Goal: Task Accomplishment & Management: Use online tool/utility

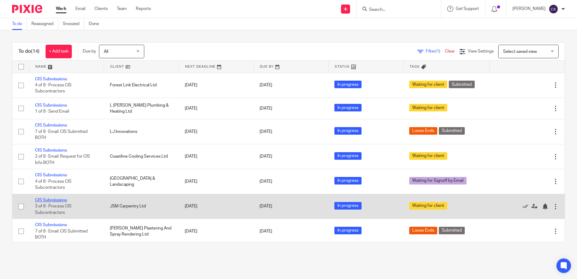
click at [50, 201] on link "CIS Submissions" at bounding box center [51, 200] width 32 height 4
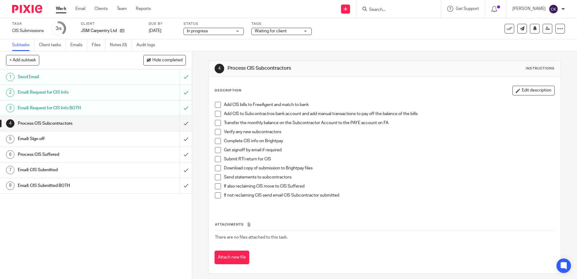
click at [215, 106] on span at bounding box center [218, 105] width 6 height 6
click at [216, 115] on span at bounding box center [218, 114] width 6 height 6
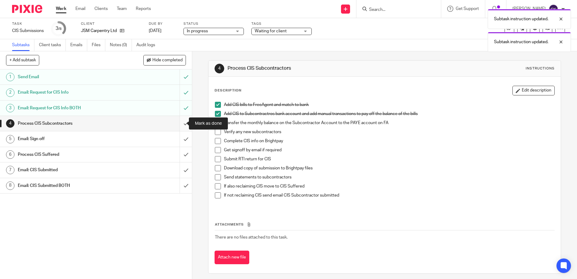
click at [180, 123] on input "submit" at bounding box center [96, 123] width 192 height 15
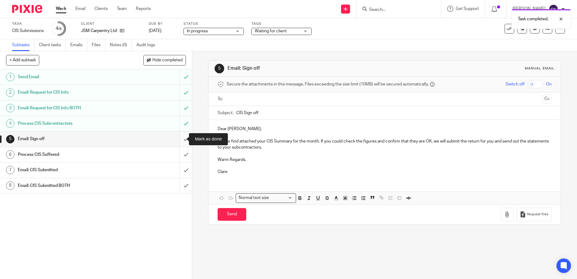
click at [178, 138] on input "submit" at bounding box center [96, 138] width 192 height 15
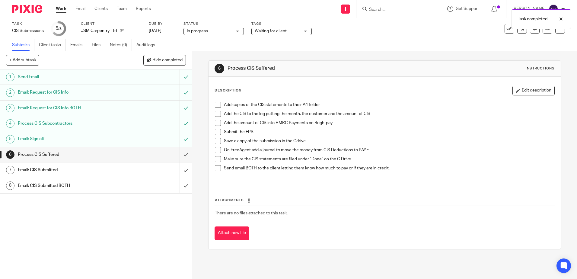
click at [216, 106] on span at bounding box center [218, 105] width 6 height 6
click at [217, 114] on span at bounding box center [218, 114] width 6 height 6
click at [215, 123] on span at bounding box center [218, 123] width 6 height 6
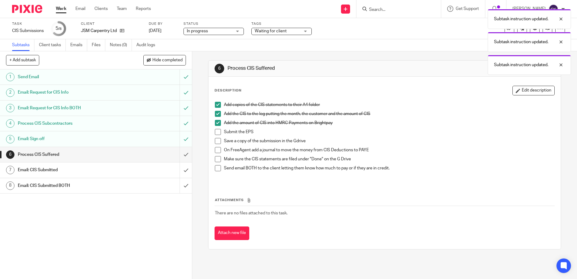
click at [215, 133] on span at bounding box center [218, 132] width 6 height 6
click at [217, 142] on span at bounding box center [218, 141] width 6 height 6
click at [216, 151] on span at bounding box center [218, 150] width 6 height 6
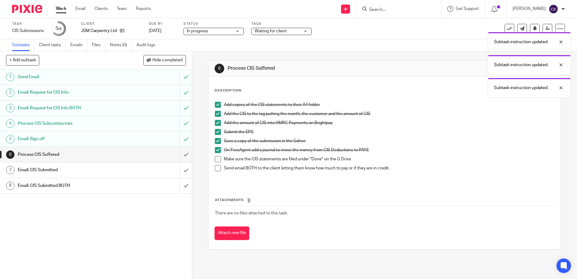
click at [215, 159] on span at bounding box center [218, 159] width 6 height 6
click at [215, 168] on span at bounding box center [218, 168] width 6 height 6
click at [177, 154] on input "submit" at bounding box center [96, 154] width 192 height 15
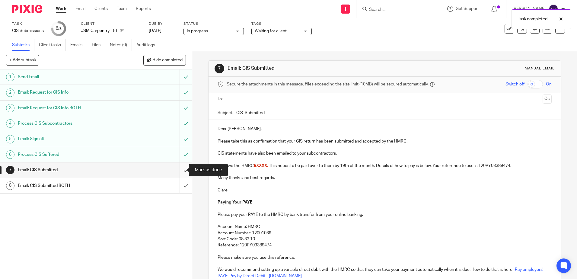
click at [180, 172] on input "submit" at bounding box center [96, 169] width 192 height 15
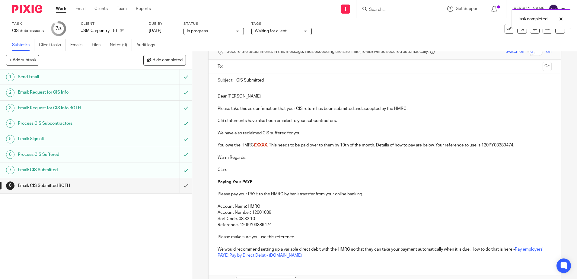
scroll to position [60, 0]
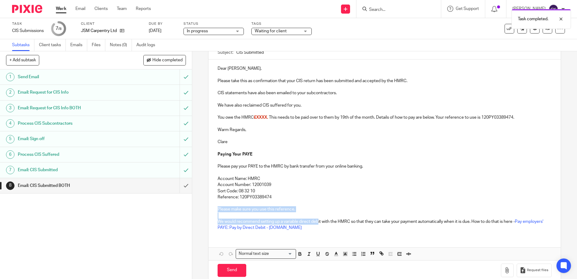
drag, startPoint x: 317, startPoint y: 224, endPoint x: 212, endPoint y: 192, distance: 109.5
click at [229, 219] on p "We would recommend setting up a variable direct debit with the HMRC so that the…" at bounding box center [385, 224] width 334 height 12
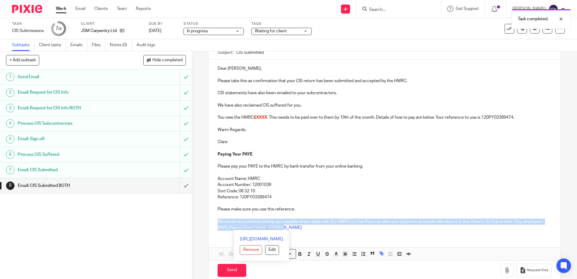
drag, startPoint x: 314, startPoint y: 227, endPoint x: 283, endPoint y: 249, distance: 38.2
click at [194, 220] on div "8 Email: CIS Submitted BOTH Manual email Secure the attachments in this message…" at bounding box center [384, 164] width 385 height 227
click at [382, 243] on div "Dear Joshua, Please take this as confirmation that your CIS return has been sub…" at bounding box center [384, 159] width 352 height 201
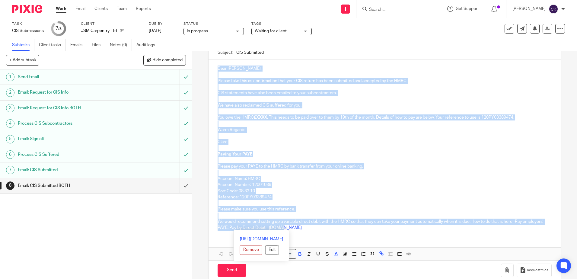
drag, startPoint x: 304, startPoint y: 227, endPoint x: 210, endPoint y: 70, distance: 183.5
click at [210, 70] on div "Dear Joshua, Please take this as confirmation that your CIS return has been sub…" at bounding box center [384, 147] width 352 height 176
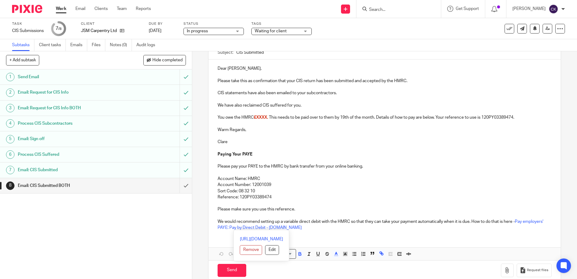
scroll to position [37, 0]
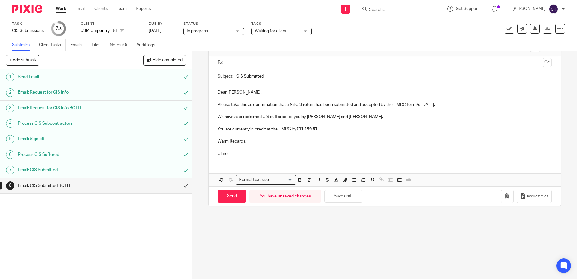
click at [229, 62] on input "text" at bounding box center [384, 62] width 311 height 7
click at [218, 108] on p "Please take this as confirmation that a Nil CIS return has been submitted and a…" at bounding box center [385, 106] width 334 height 6
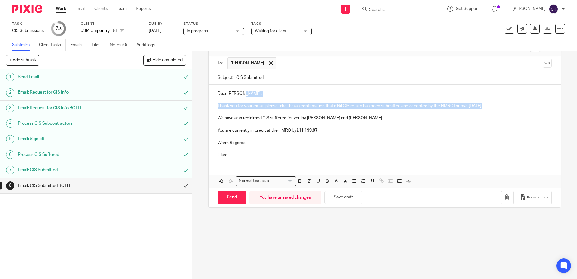
scroll to position [0, 0]
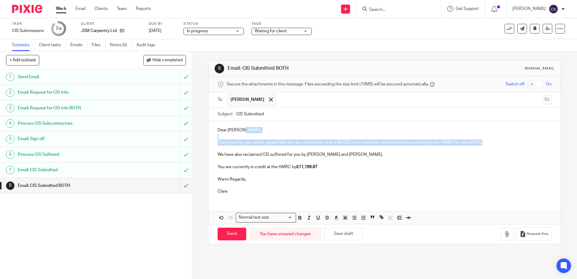
drag, startPoint x: 483, startPoint y: 107, endPoint x: 475, endPoint y: 108, distance: 8.2
click at [475, 108] on form "Secure the attachments in this message. Files exceeding the size limit (10MB) w…" at bounding box center [384, 160] width 352 height 167
click at [478, 168] on p "You are currently in credit at the HMRC by £11,199.87" at bounding box center [385, 167] width 334 height 6
drag, startPoint x: 482, startPoint y: 144, endPoint x: 475, endPoint y: 145, distance: 6.7
click at [475, 145] on p "Thank you for your email, please take this as confirmation that a Nil CIS retur…" at bounding box center [385, 142] width 334 height 6
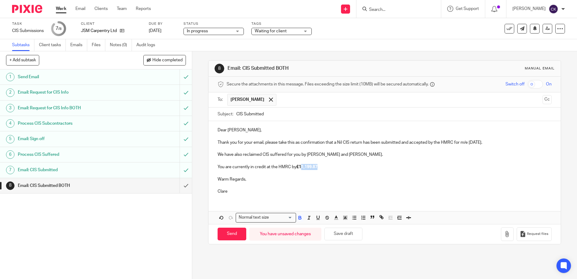
drag, startPoint x: 318, startPoint y: 167, endPoint x: 300, endPoint y: 168, distance: 18.1
click at [300, 168] on p "You are currently in credit at the HMRC by £11,199.87" at bounding box center [385, 167] width 334 height 6
click at [307, 168] on p "You are currently in credit at the HMRC by £13," at bounding box center [385, 167] width 334 height 6
click at [223, 236] on input "Send" at bounding box center [232, 233] width 29 height 13
type input "Sent"
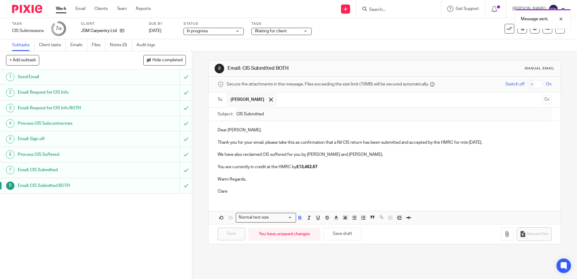
click at [62, 10] on link "Work" at bounding box center [61, 9] width 11 height 6
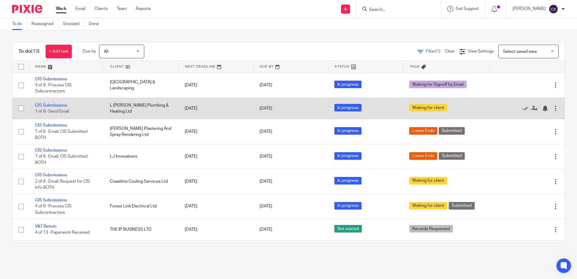
drag, startPoint x: 55, startPoint y: 105, endPoint x: 60, endPoint y: 110, distance: 7.3
click at [55, 105] on link "CIS Submissions" at bounding box center [51, 105] width 32 height 4
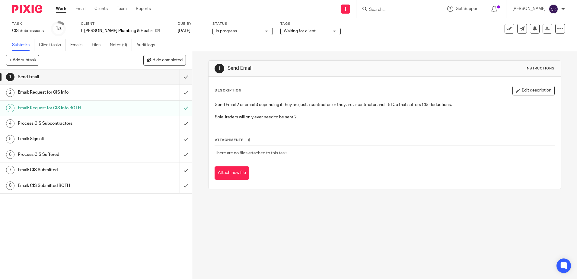
click at [321, 31] on div "Waiting for client" at bounding box center [310, 31] width 60 height 7
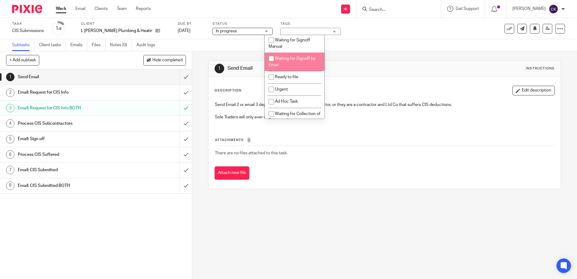
scroll to position [11, 0]
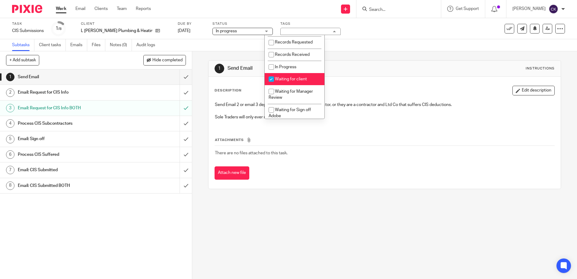
click at [272, 78] on input "checkbox" at bounding box center [270, 78] width 11 height 11
checkbox input "false"
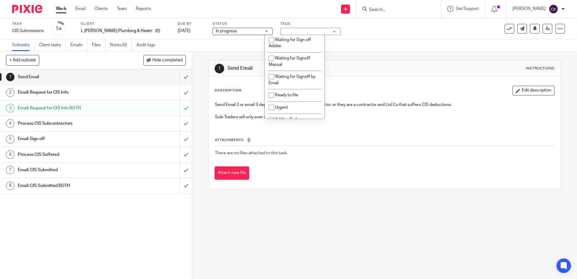
scroll to position [162, 0]
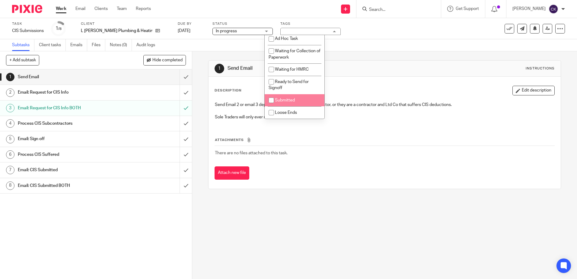
click at [272, 98] on input "checkbox" at bounding box center [270, 99] width 11 height 11
checkbox input "true"
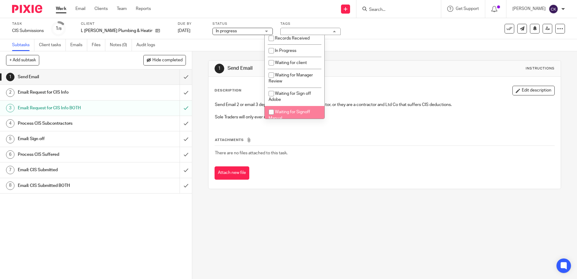
scroll to position [11, 0]
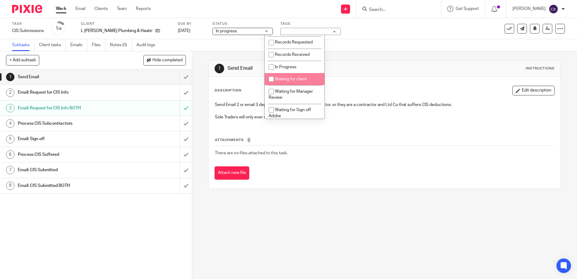
click at [271, 80] on input "checkbox" at bounding box center [270, 78] width 11 height 11
checkbox input "true"
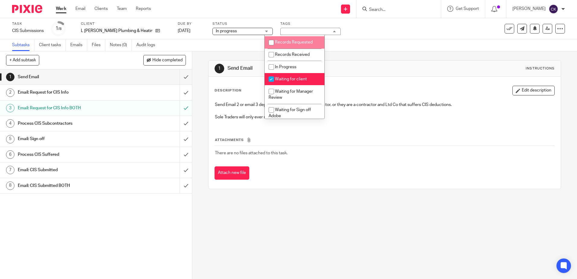
click at [367, 30] on div "Task CIS Submissions Save CIS Submissions 1 /8 Client L Simpson Plumbing & Heat…" at bounding box center [242, 28] width 461 height 14
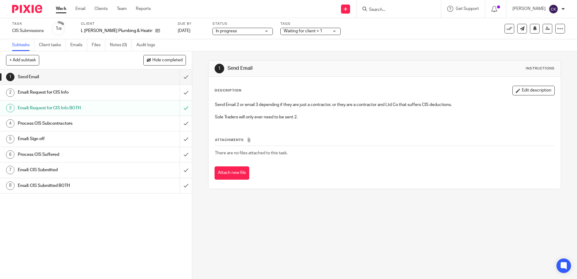
click at [64, 10] on link "Work" at bounding box center [61, 9] width 11 height 6
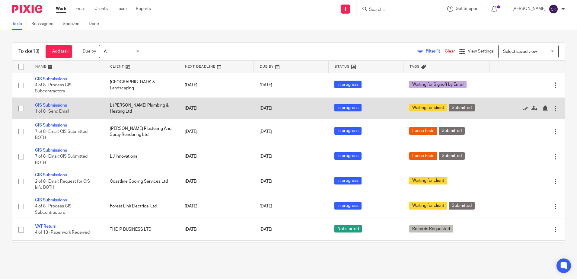
click at [56, 105] on link "CIS Submissions" at bounding box center [51, 105] width 32 height 4
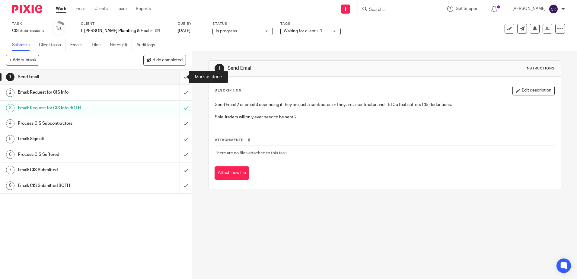
click at [179, 78] on input "submit" at bounding box center [96, 76] width 192 height 15
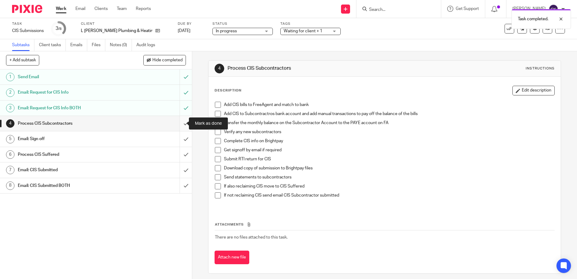
click at [180, 123] on input "submit" at bounding box center [96, 123] width 192 height 15
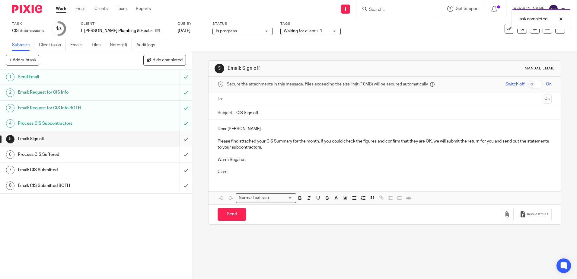
click at [178, 139] on input "submit" at bounding box center [96, 138] width 192 height 15
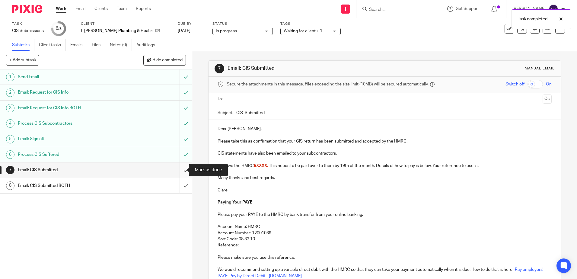
click at [180, 170] on input "submit" at bounding box center [96, 169] width 192 height 15
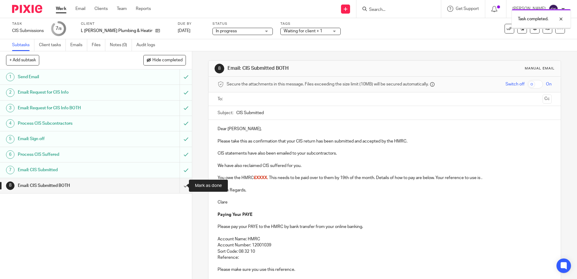
click at [177, 187] on input "submit" at bounding box center [96, 185] width 192 height 15
